Goal: Information Seeking & Learning: Learn about a topic

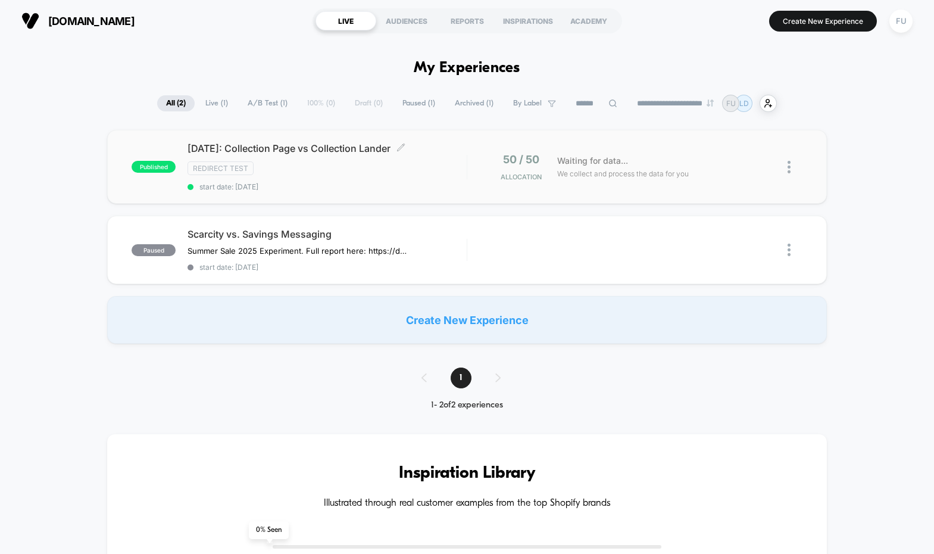
click at [435, 154] on span "[DATE]: Collection Page vs Collection Lander Click to edit experience details" at bounding box center [327, 148] width 279 height 12
